Goal: Task Accomplishment & Management: Complete application form

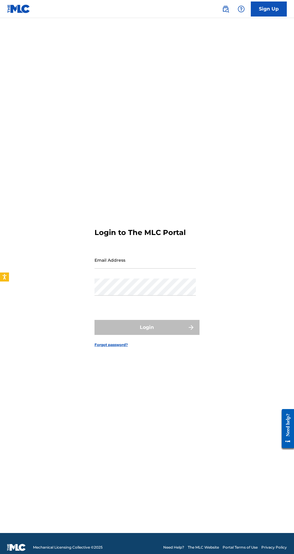
click at [119, 269] on input "Email Address" at bounding box center [145, 260] width 101 height 17
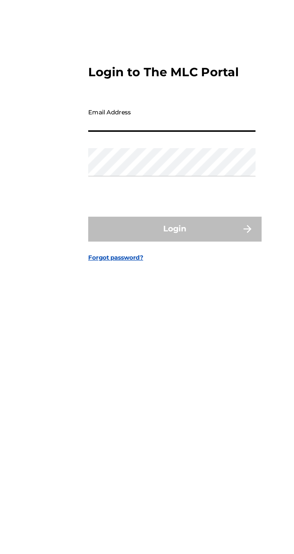
type input "[EMAIL_ADDRESS][DOMAIN_NAME]"
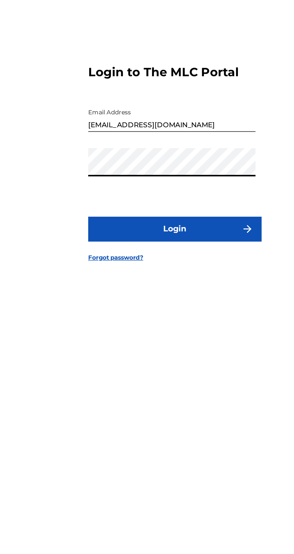
click at [133, 335] on button "Login" at bounding box center [147, 327] width 105 height 15
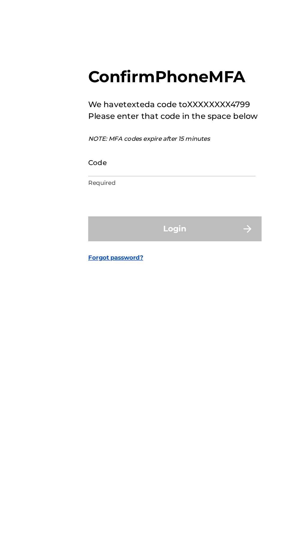
click at [135, 295] on input "Code" at bounding box center [145, 286] width 101 height 17
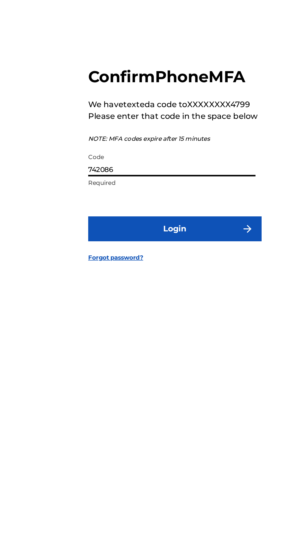
type input "742086"
click at [156, 334] on button "Login" at bounding box center [147, 326] width 105 height 15
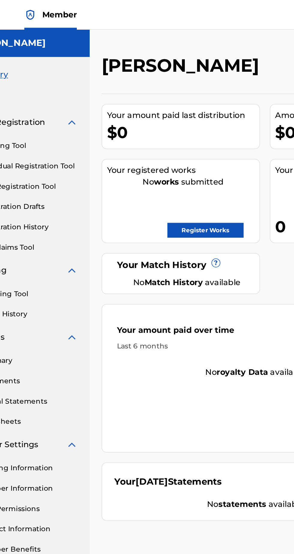
click at [164, 140] on link "Register Works" at bounding box center [163, 139] width 46 height 9
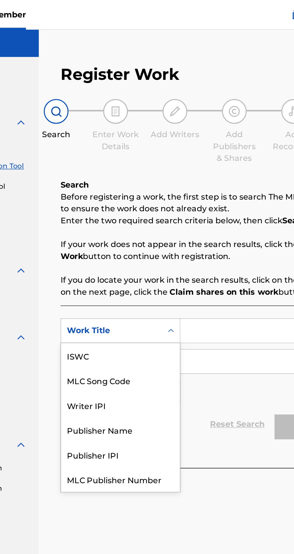
scroll to position [15, 0]
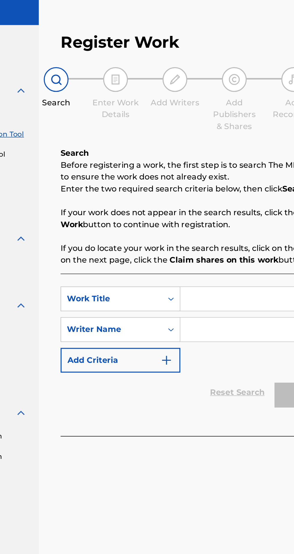
click at [181, 307] on div "Register Work Search Enter Work Details Add Writers Add Publishers & Shares Add…" at bounding box center [193, 279] width 201 height 492
click at [205, 198] on input "Search Form" at bounding box center [230, 200] width 102 height 14
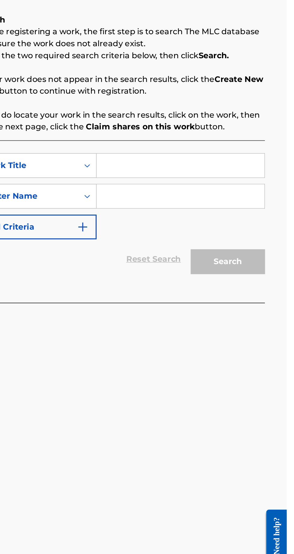
click at [204, 220] on input "Search Form" at bounding box center [230, 219] width 102 height 14
type input "[PERSON_NAME]"
click at [262, 262] on div "Search" at bounding box center [257, 257] width 48 height 24
click at [207, 199] on input "Search Form" at bounding box center [230, 200] width 102 height 14
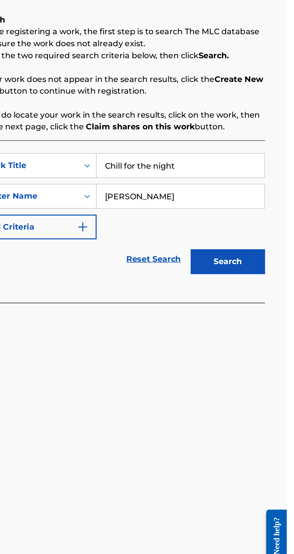
type input "Chill for the night"
click at [265, 260] on button "Search" at bounding box center [258, 258] width 45 height 15
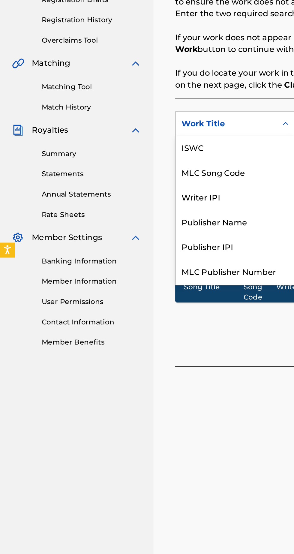
scroll to position [0, 0]
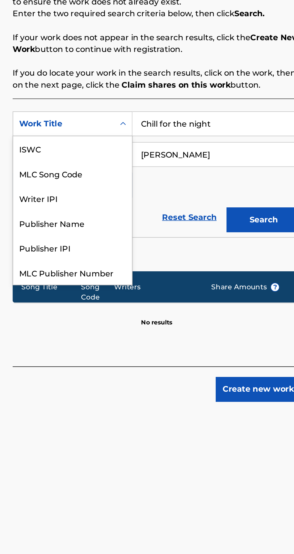
click at [122, 217] on div "ISWC" at bounding box center [143, 215] width 72 height 15
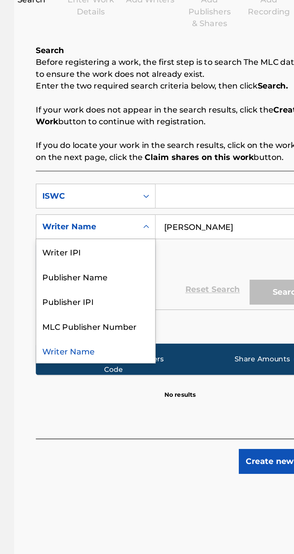
click at [147, 254] on div "Publisher Name" at bounding box center [143, 249] width 72 height 15
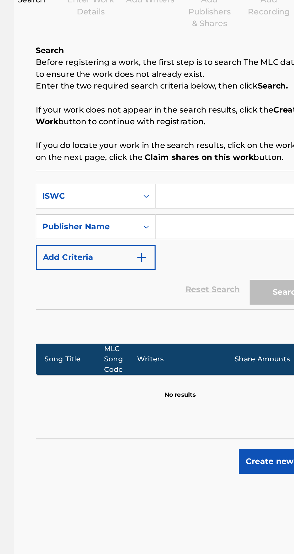
click at [204, 219] on input "Search Form" at bounding box center [230, 219] width 102 height 14
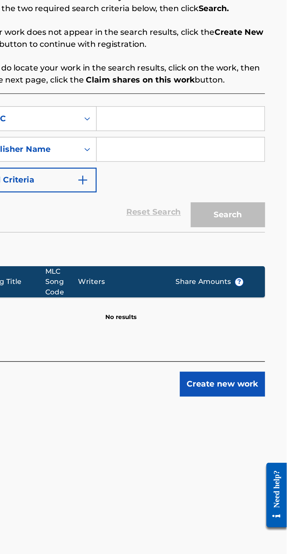
type input "[PERSON_NAME]"
click at [210, 202] on input "Search Form" at bounding box center [230, 200] width 102 height 14
type input "Chill For The Night"
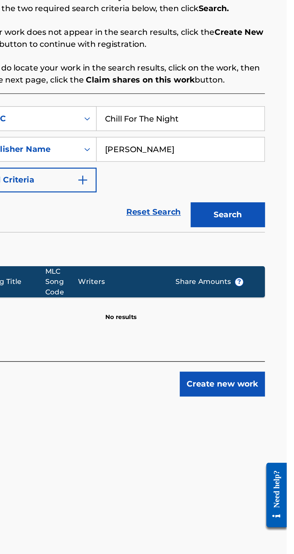
click at [262, 258] on button "Search" at bounding box center [258, 258] width 45 height 15
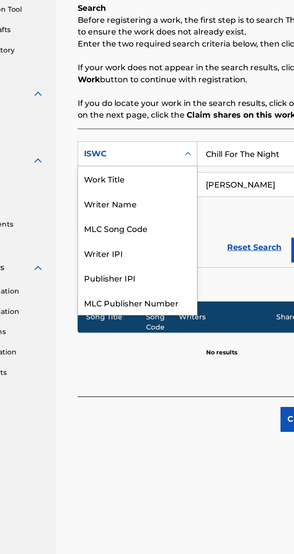
click at [133, 234] on div "Writer Name" at bounding box center [143, 230] width 72 height 15
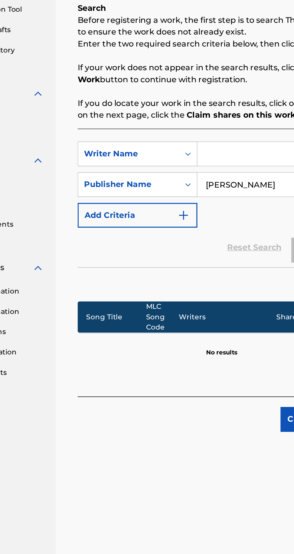
click at [200, 200] on input "Search Form" at bounding box center [230, 200] width 102 height 14
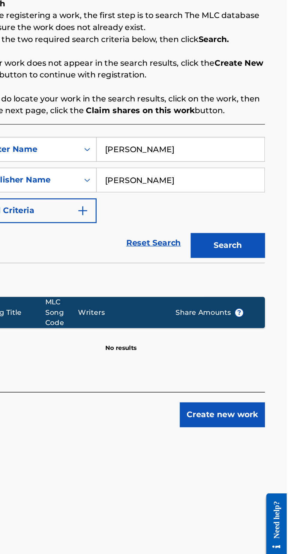
click at [261, 262] on button "Search" at bounding box center [258, 258] width 45 height 15
click at [234, 201] on input "[PERSON_NAME]" at bounding box center [230, 200] width 102 height 14
type input "D"
type input "F"
type input "[PERSON_NAME]"
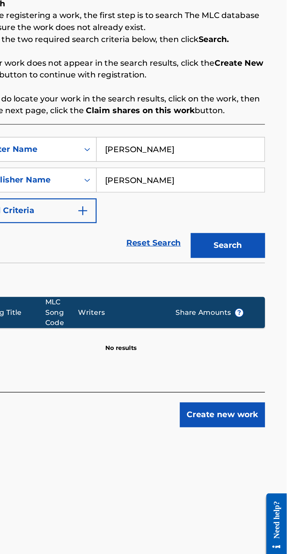
click at [263, 257] on button "Search" at bounding box center [258, 258] width 45 height 15
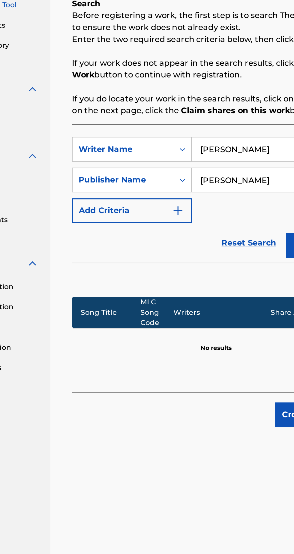
click at [168, 240] on img "Search Form" at bounding box center [170, 237] width 7 height 7
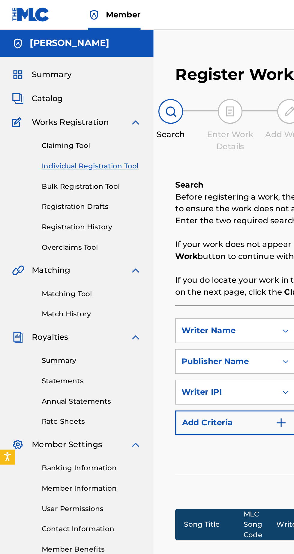
click at [48, 179] on link "Matching Tool" at bounding box center [55, 178] width 61 height 6
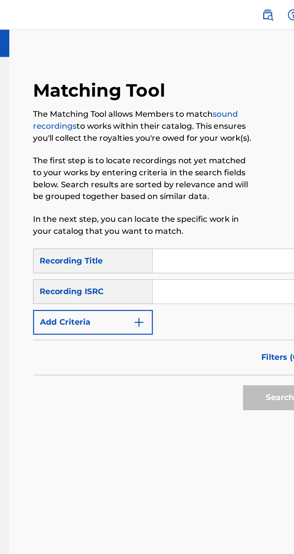
click at [215, 158] on input "Search Form" at bounding box center [229, 158] width 99 height 14
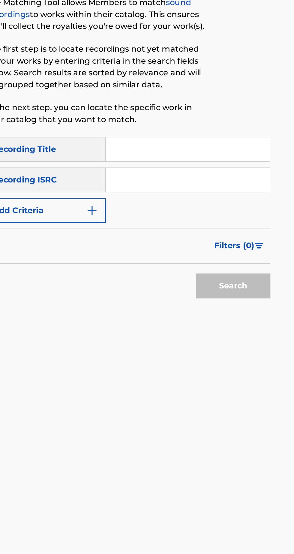
type input "Chill For The Night"
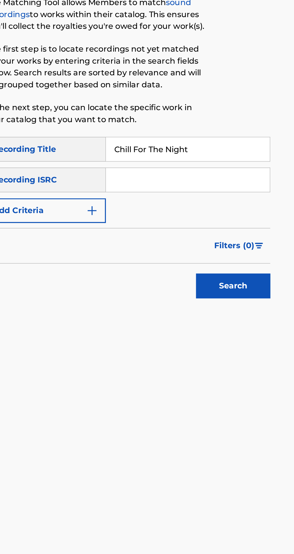
click at [263, 242] on button "Search" at bounding box center [257, 241] width 45 height 15
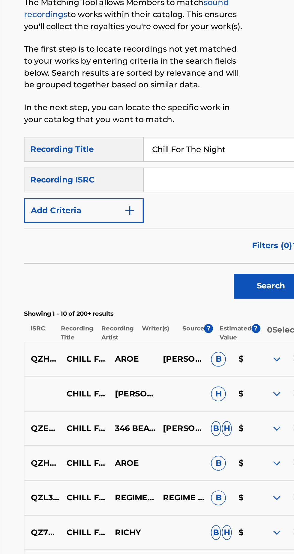
click at [164, 179] on div "Recording ISRC" at bounding box center [143, 176] width 73 height 15
click at [204, 175] on input "Search Form" at bounding box center [229, 177] width 99 height 14
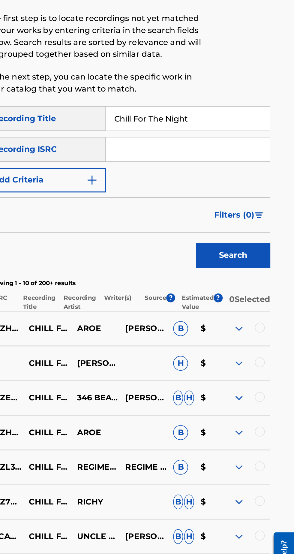
type input "Dee quest"
click at [258, 242] on button "Search" at bounding box center [257, 241] width 45 height 15
